Goal: Task Accomplishment & Management: Manage account settings

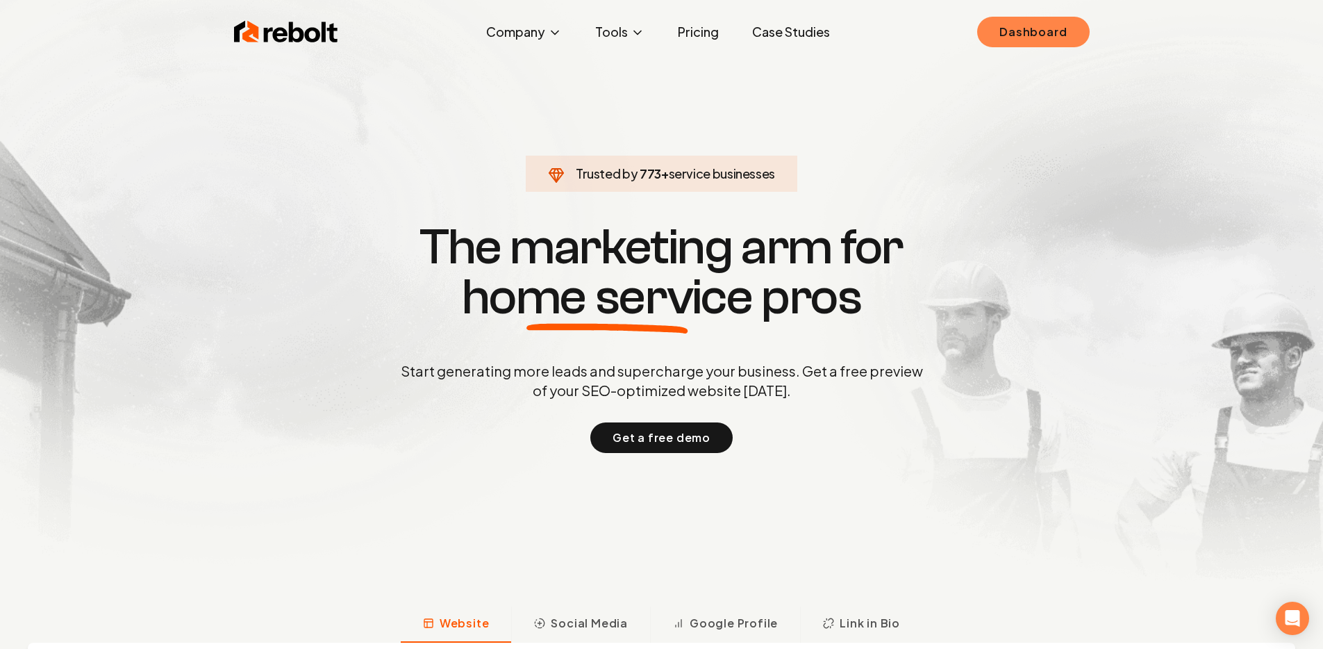
click at [1015, 29] on link "Dashboard" at bounding box center [1033, 32] width 112 height 31
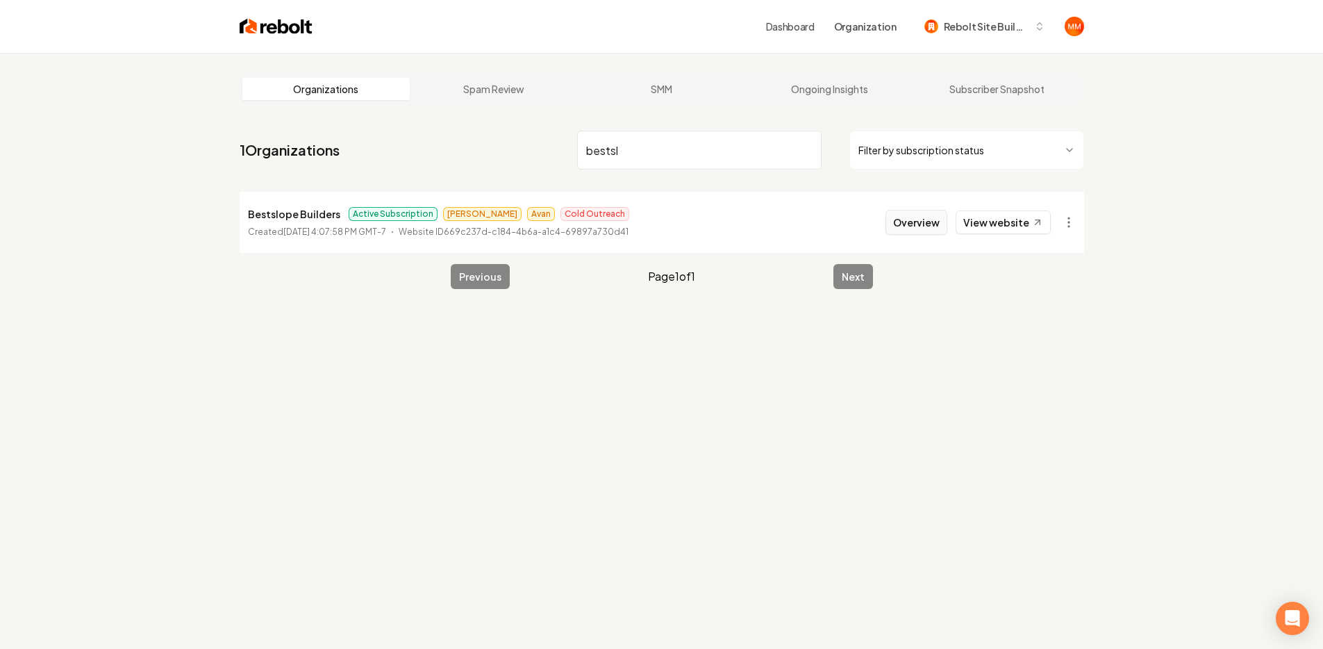
type input "bestsl"
click at [906, 222] on button "Overview" at bounding box center [917, 222] width 62 height 25
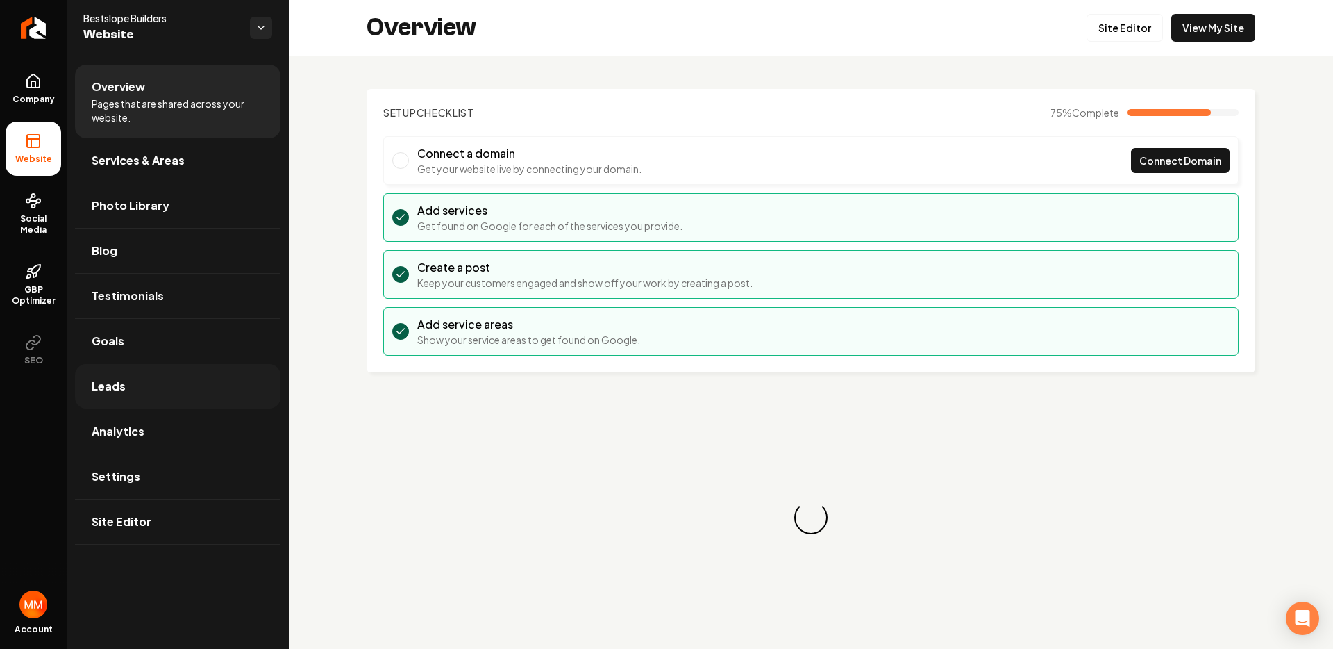
click at [166, 367] on link "Leads" at bounding box center [178, 386] width 206 height 44
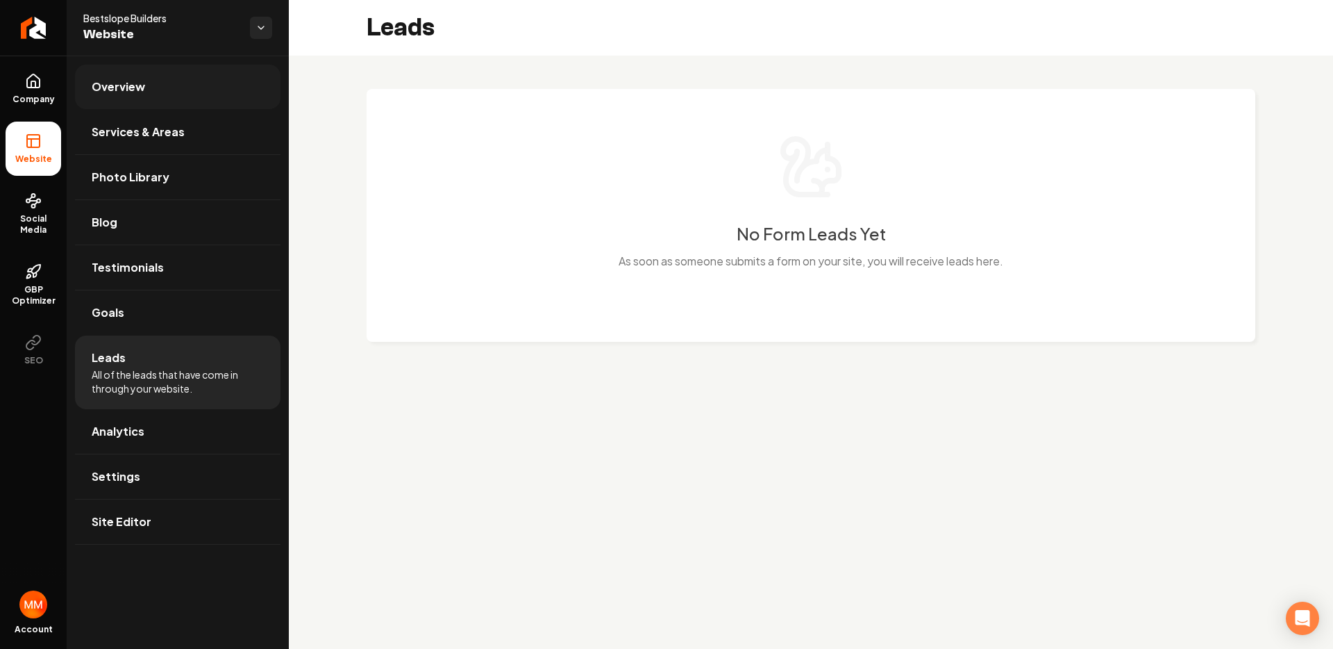
click at [153, 66] on link "Overview" at bounding box center [178, 87] width 206 height 44
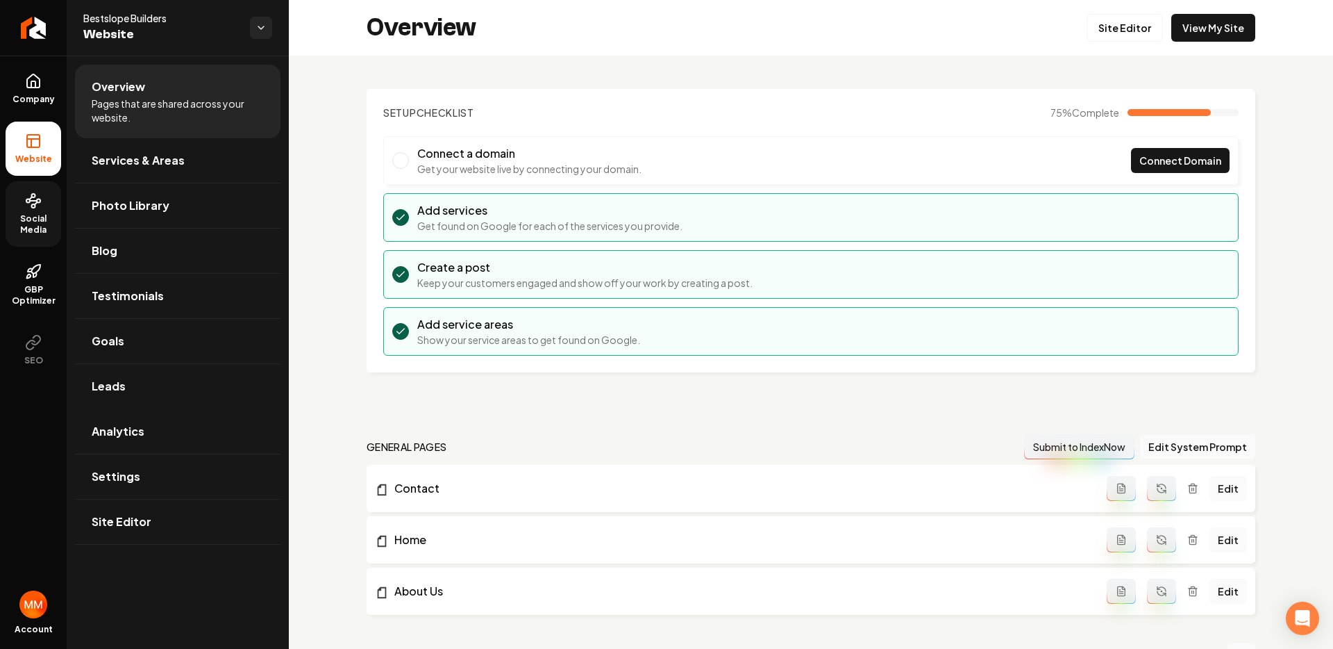
click at [49, 205] on link "Social Media" at bounding box center [34, 213] width 56 height 65
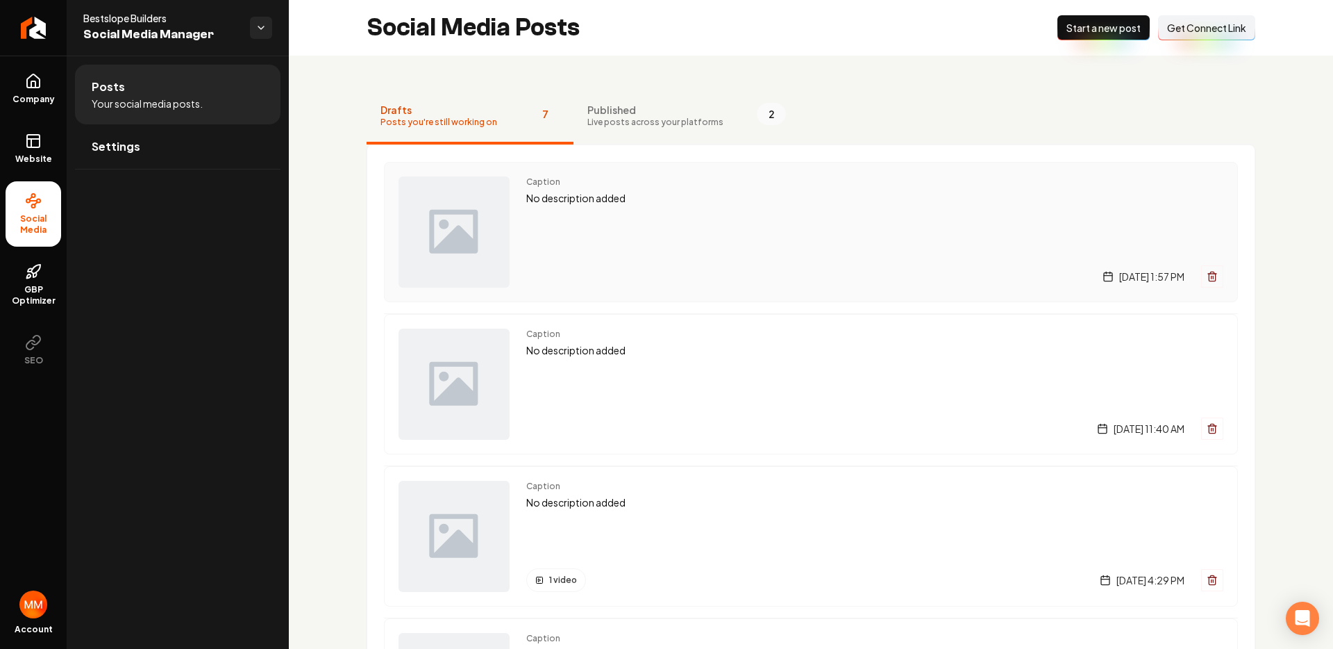
click at [640, 201] on p "No description added" at bounding box center [874, 198] width 697 height 16
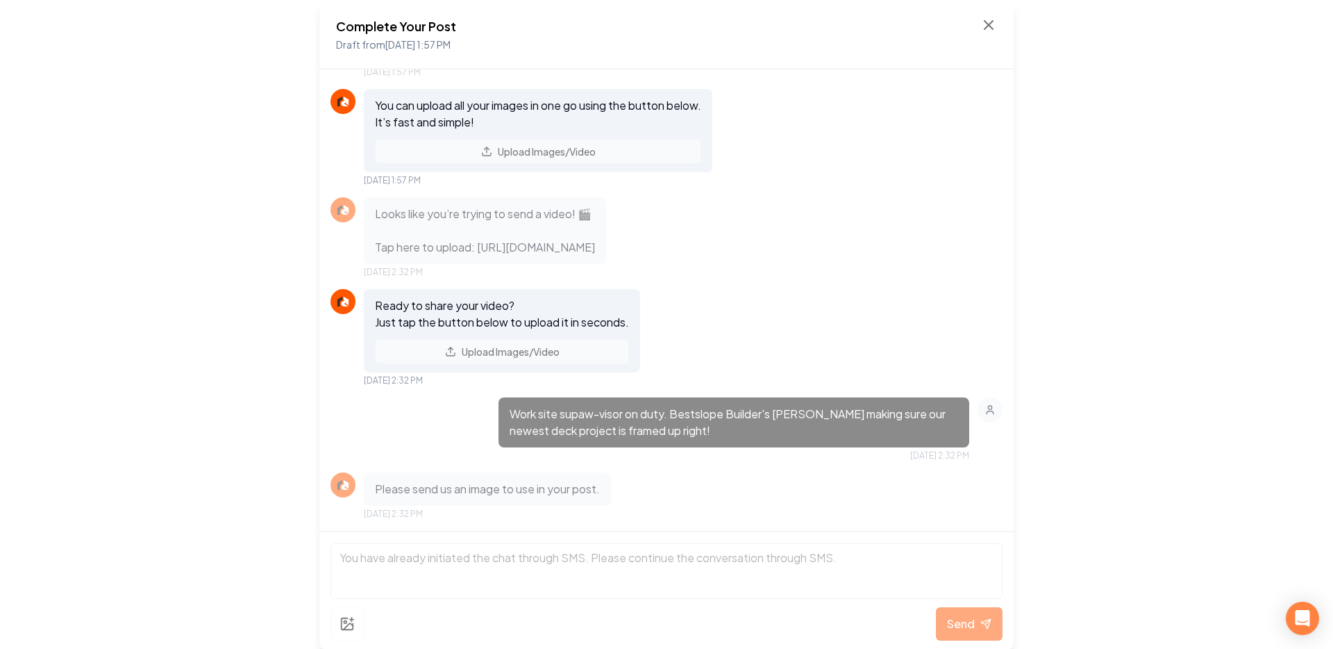
scroll to position [150, 0]
click at [986, 25] on icon at bounding box center [989, 25] width 17 height 17
